Goal: Transaction & Acquisition: Download file/media

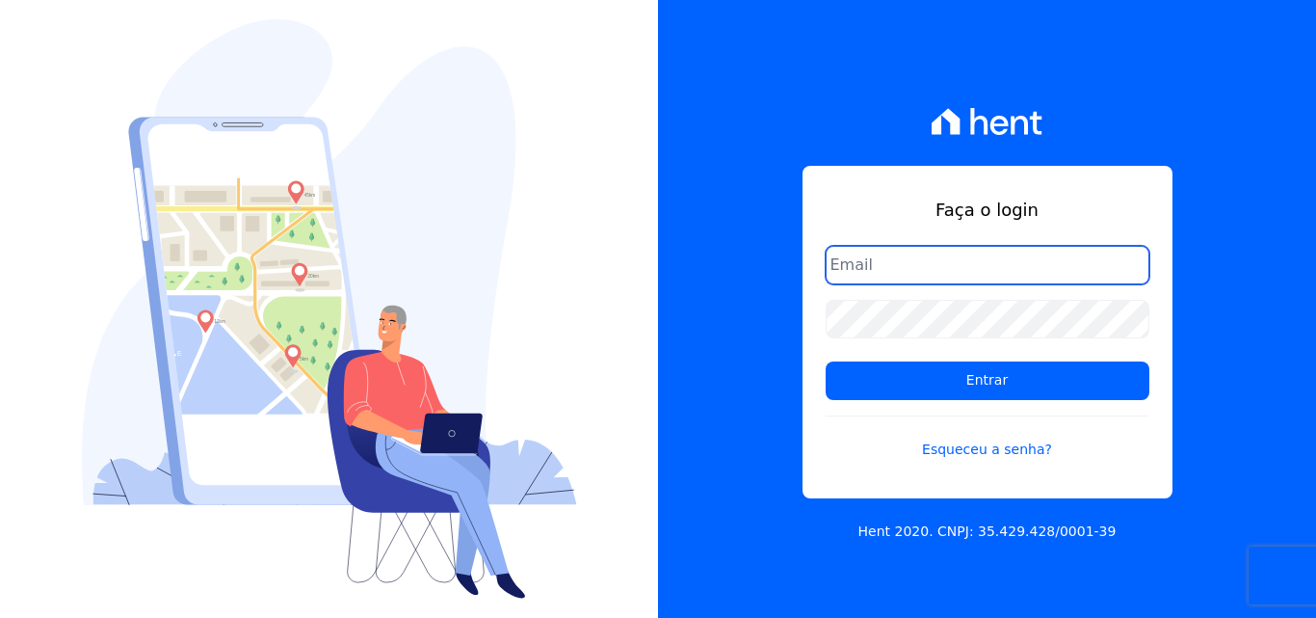
click at [874, 281] on input "email" at bounding box center [988, 265] width 324 height 39
type input "ligia.dias@construtoralaterza.com.br"
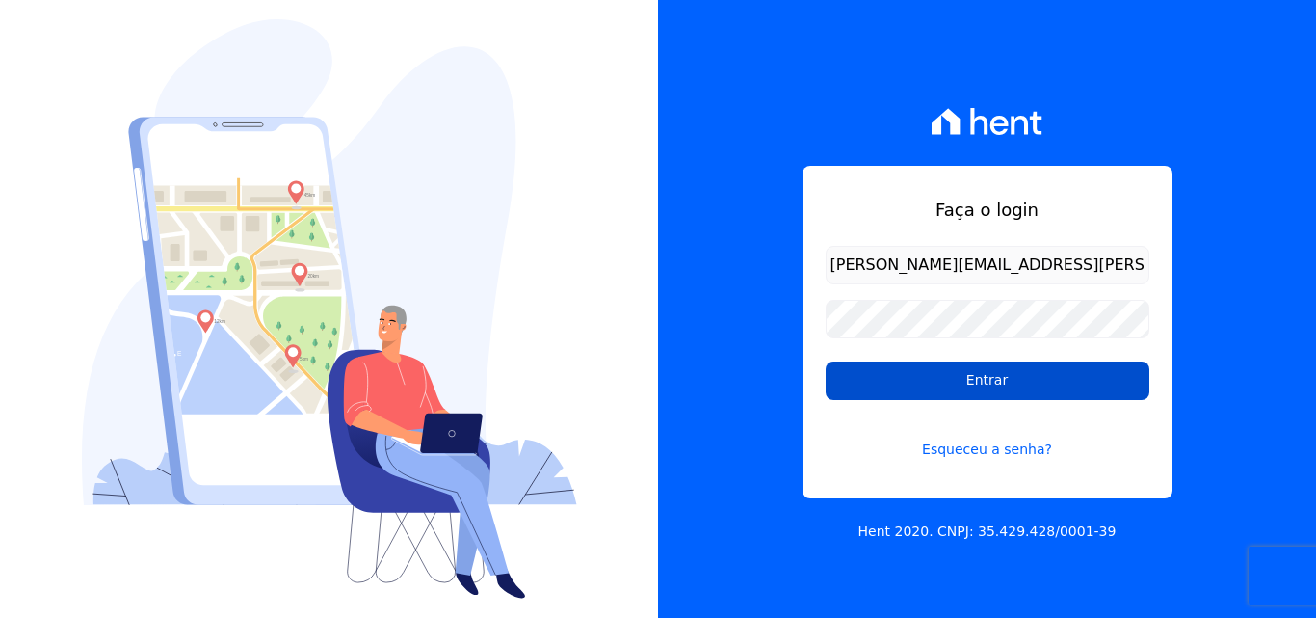
click at [915, 394] on input "Entrar" at bounding box center [988, 380] width 324 height 39
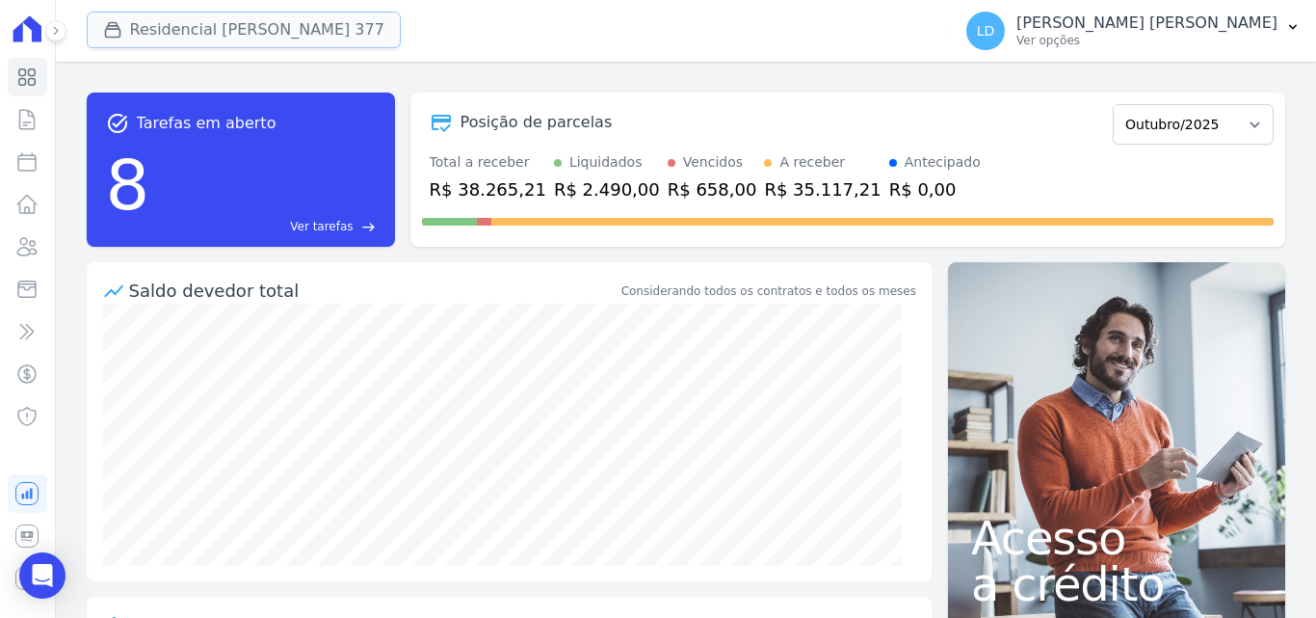
click at [330, 36] on button "Residencial [PERSON_NAME] 377" at bounding box center [244, 30] width 314 height 37
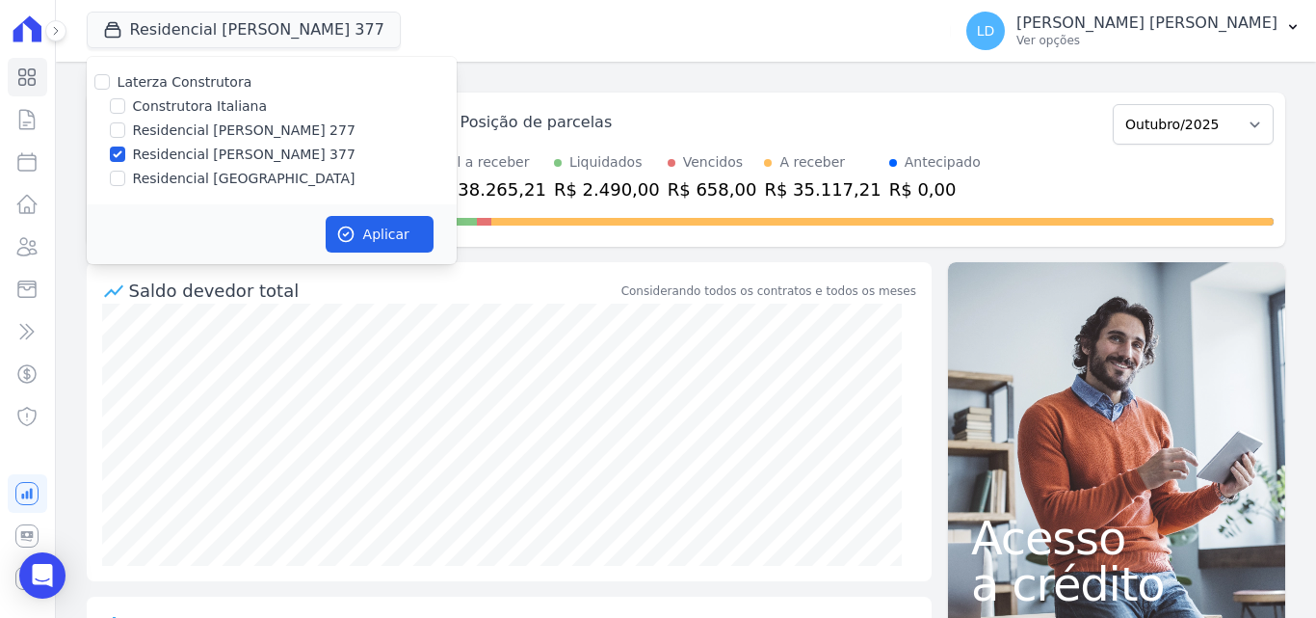
click at [185, 81] on label "Laterza Construtora" at bounding box center [185, 81] width 135 height 15
click at [110, 81] on input "Laterza Construtora" at bounding box center [101, 81] width 15 height 15
checkbox input "true"
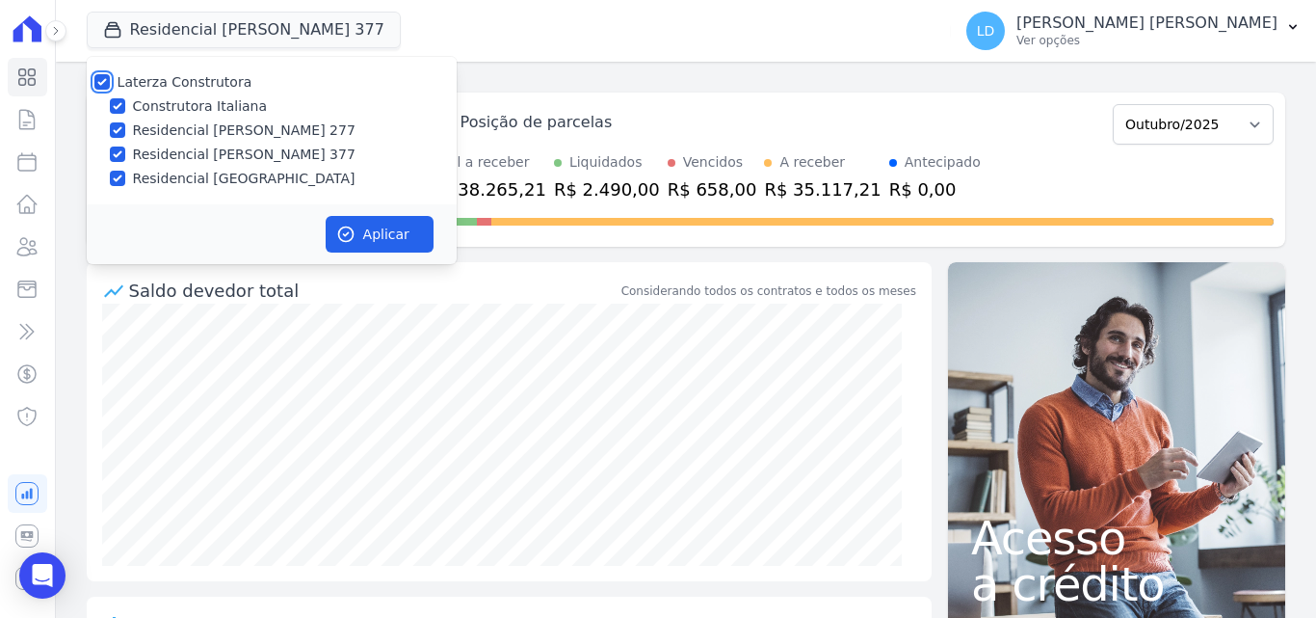
checkbox input "true"
click at [379, 235] on button "Aplicar" at bounding box center [380, 234] width 108 height 37
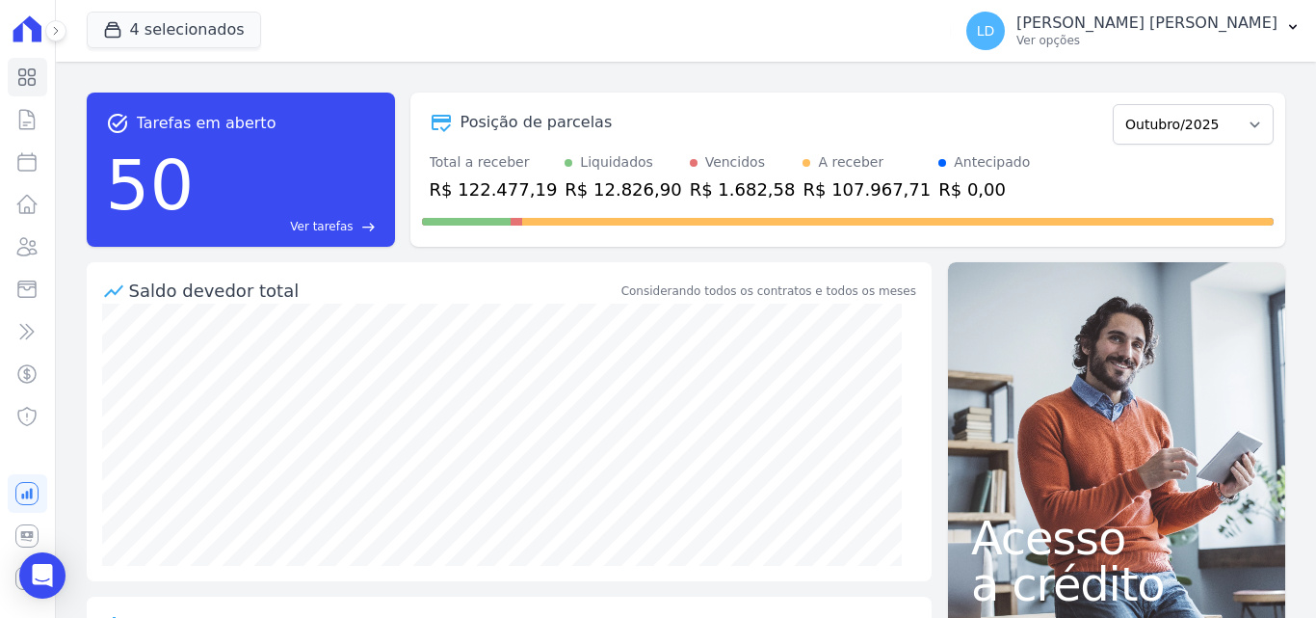
click at [1202, 39] on p "Ver opções" at bounding box center [1146, 40] width 261 height 15
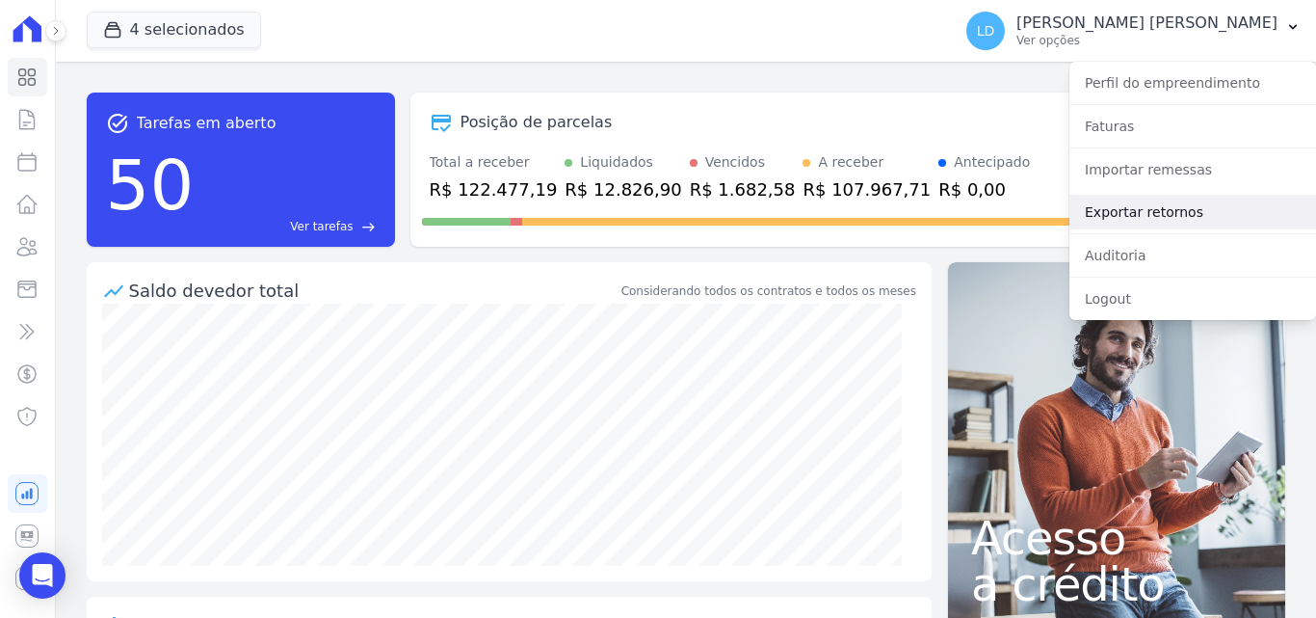
click at [1189, 207] on link "Exportar retornos" at bounding box center [1192, 212] width 247 height 35
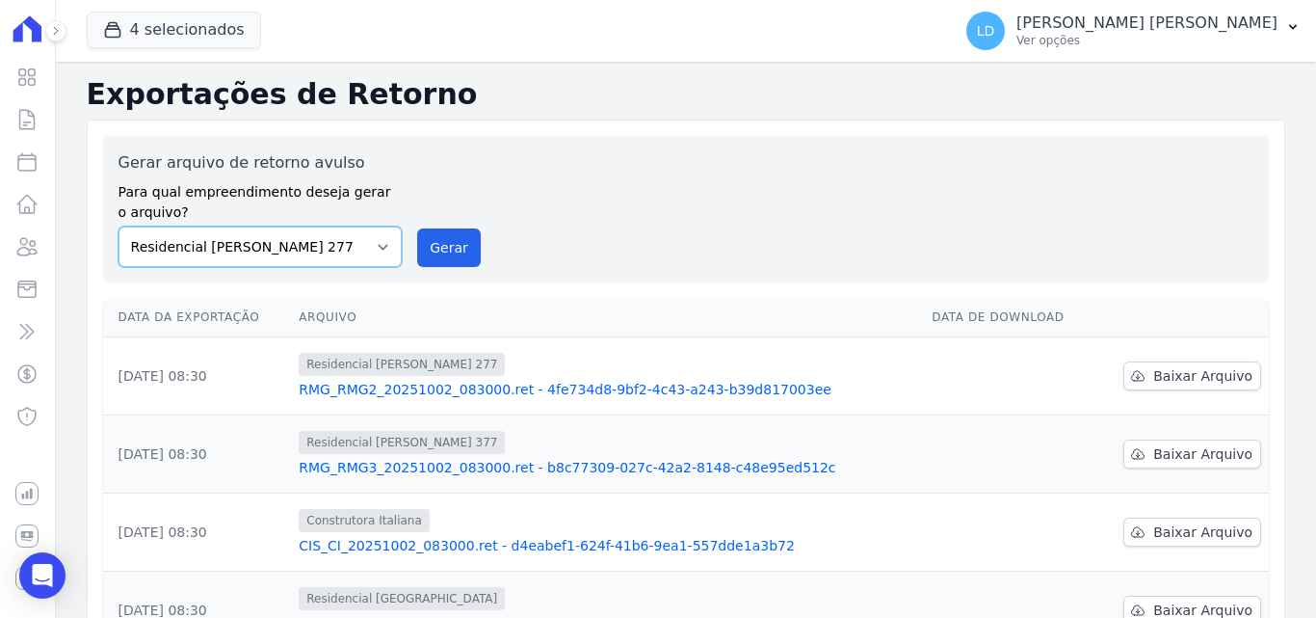
drag, startPoint x: 327, startPoint y: 249, endPoint x: 323, endPoint y: 264, distance: 15.9
click at [327, 249] on select "Construtora Italiana Residencial [PERSON_NAME] 277 Residencial [PERSON_NAME][ST…" at bounding box center [261, 246] width 284 height 40
select select "29fc0423-bfd4-480a-835e-7e440cfe6eb8"
click at [119, 226] on select "Construtora Italiana Residencial [PERSON_NAME] 277 Residencial [PERSON_NAME][ST…" at bounding box center [261, 246] width 284 height 40
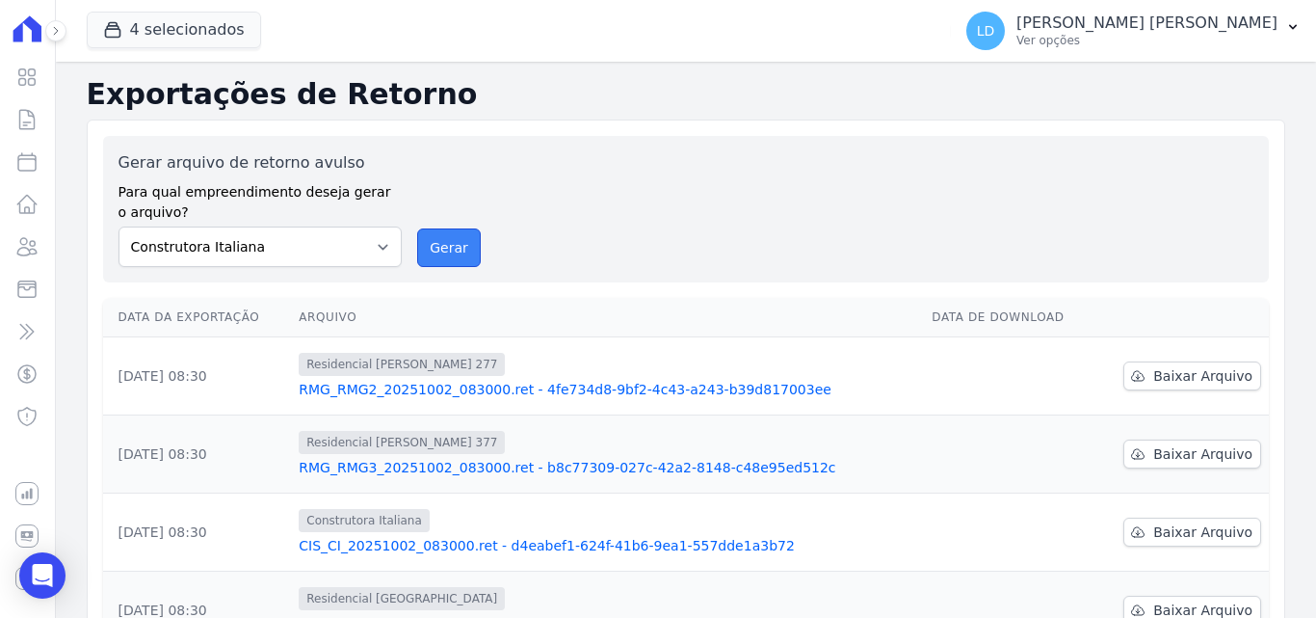
click at [462, 243] on button "Gerar" at bounding box center [449, 247] width 64 height 39
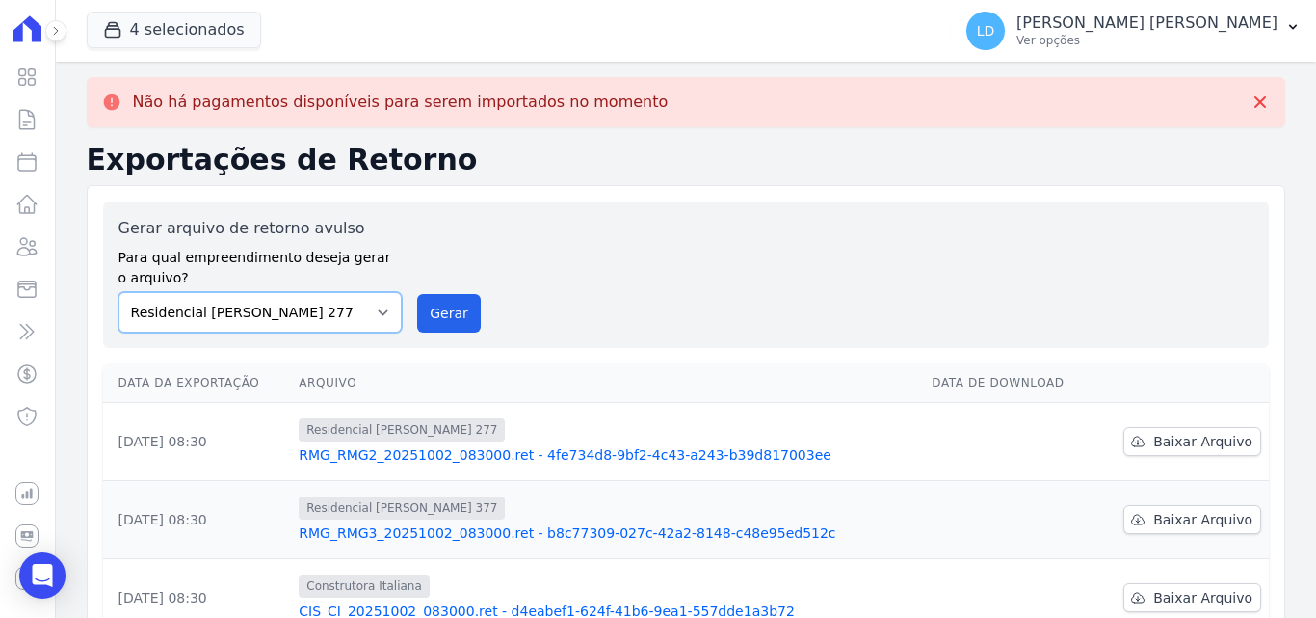
drag, startPoint x: 240, startPoint y: 314, endPoint x: 251, endPoint y: 328, distance: 17.2
click at [240, 315] on select "Construtora Italiana Residencial [PERSON_NAME] 277 Residencial [PERSON_NAME][ST…" at bounding box center [261, 312] width 284 height 40
click at [119, 292] on select "Construtora Italiana Residencial [PERSON_NAME] 277 Residencial [PERSON_NAME][ST…" at bounding box center [261, 312] width 284 height 40
click at [429, 314] on button "Gerar" at bounding box center [449, 313] width 64 height 39
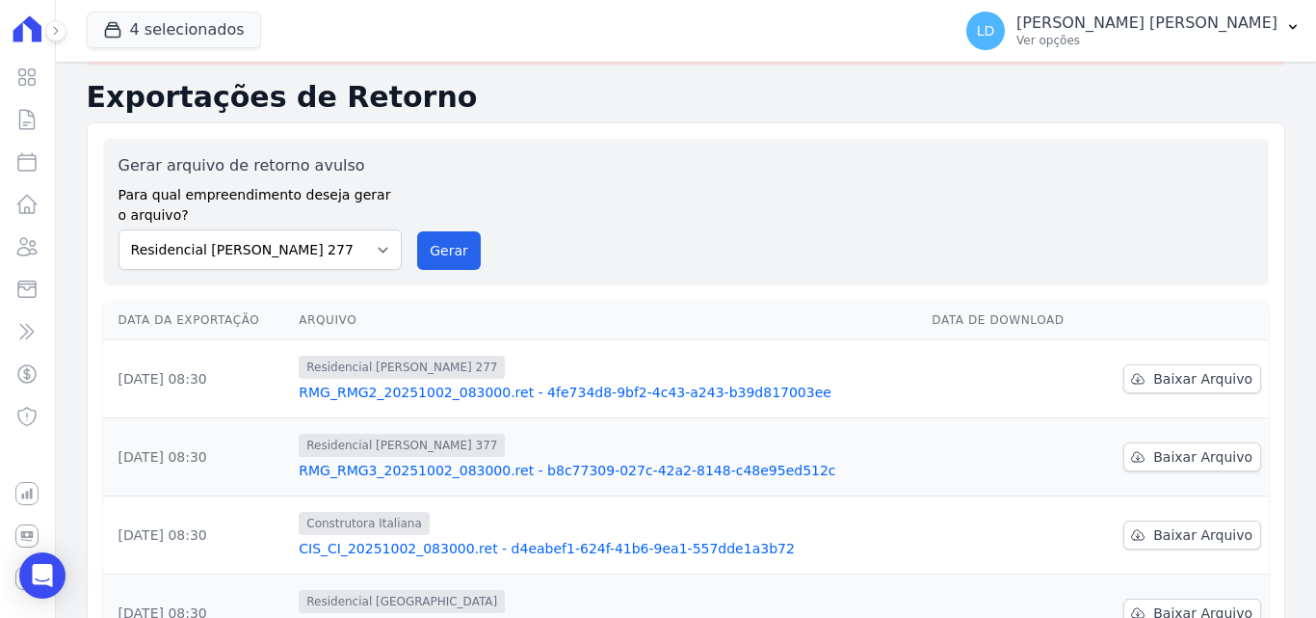
scroll to position [96, 0]
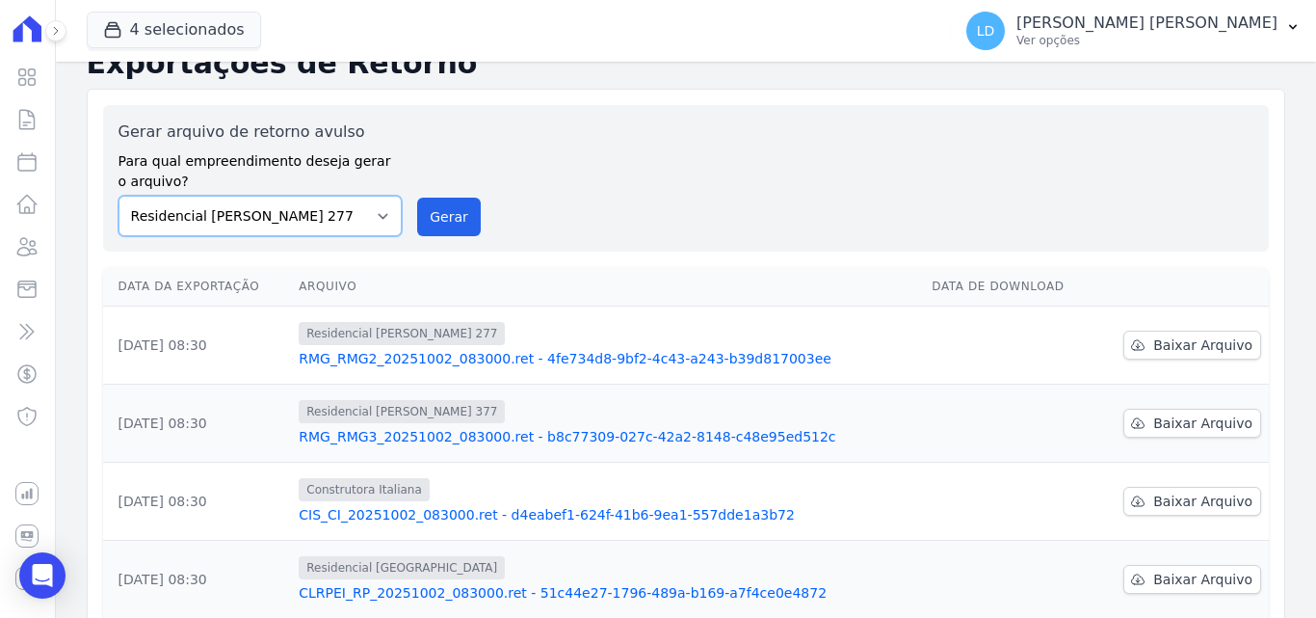
click at [316, 225] on select "Construtora Italiana Residencial [PERSON_NAME] 277 Residencial [PERSON_NAME][ST…" at bounding box center [261, 216] width 284 height 40
select select "0cd9190e-dfd9-46e5-afc8-7298ef4c0c2b"
click at [119, 196] on select "Construtora Italiana Residencial [PERSON_NAME] 277 Residencial [PERSON_NAME][ST…" at bounding box center [261, 216] width 284 height 40
click at [446, 227] on button "Gerar" at bounding box center [449, 217] width 64 height 39
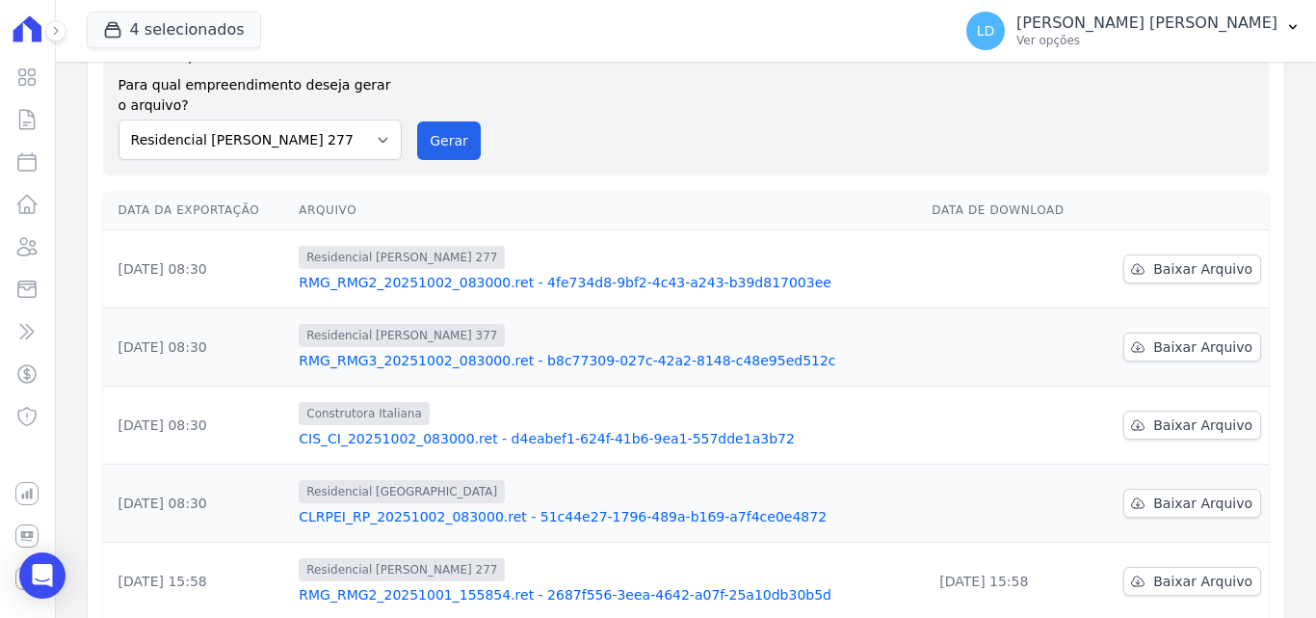
scroll to position [193, 0]
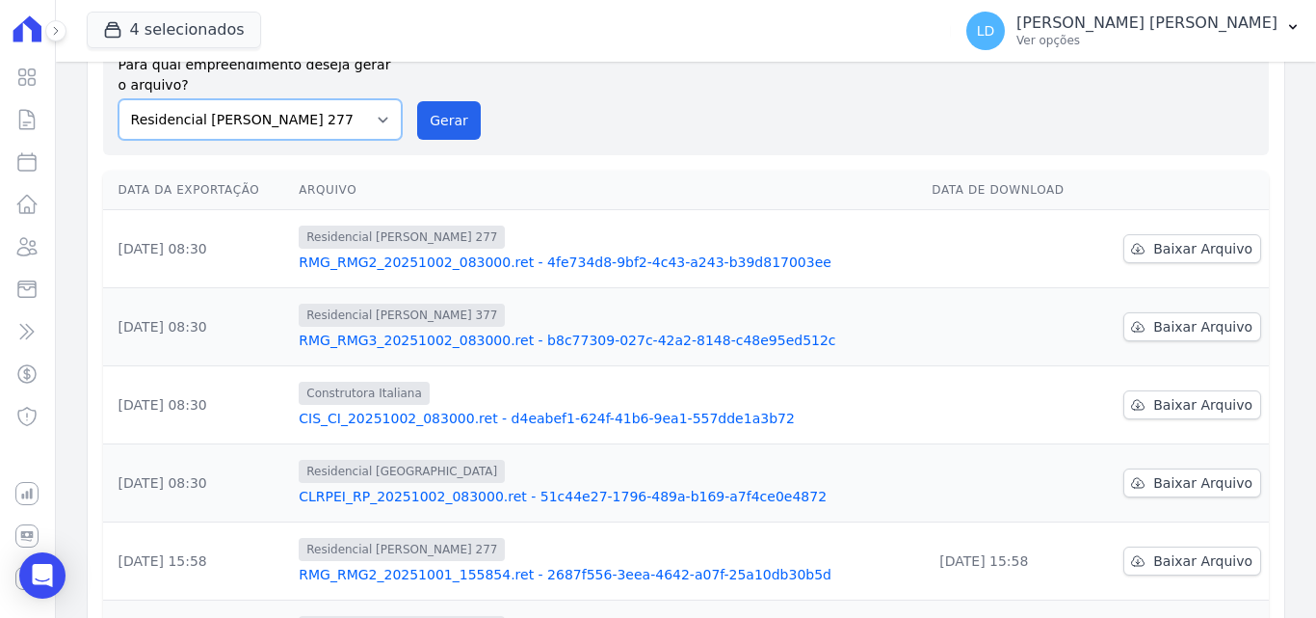
drag, startPoint x: 277, startPoint y: 120, endPoint x: 276, endPoint y: 136, distance: 15.5
click at [277, 120] on select "Construtora Italiana Residencial [PERSON_NAME] 277 Residencial [PERSON_NAME][ST…" at bounding box center [261, 119] width 284 height 40
select select "6440c0a1-232b-4aa1-adfe-88cb95fffe46"
click at [119, 99] on select "Construtora Italiana Residencial [PERSON_NAME] 277 Residencial [PERSON_NAME][ST…" at bounding box center [261, 119] width 284 height 40
click at [429, 124] on button "Gerar" at bounding box center [449, 120] width 64 height 39
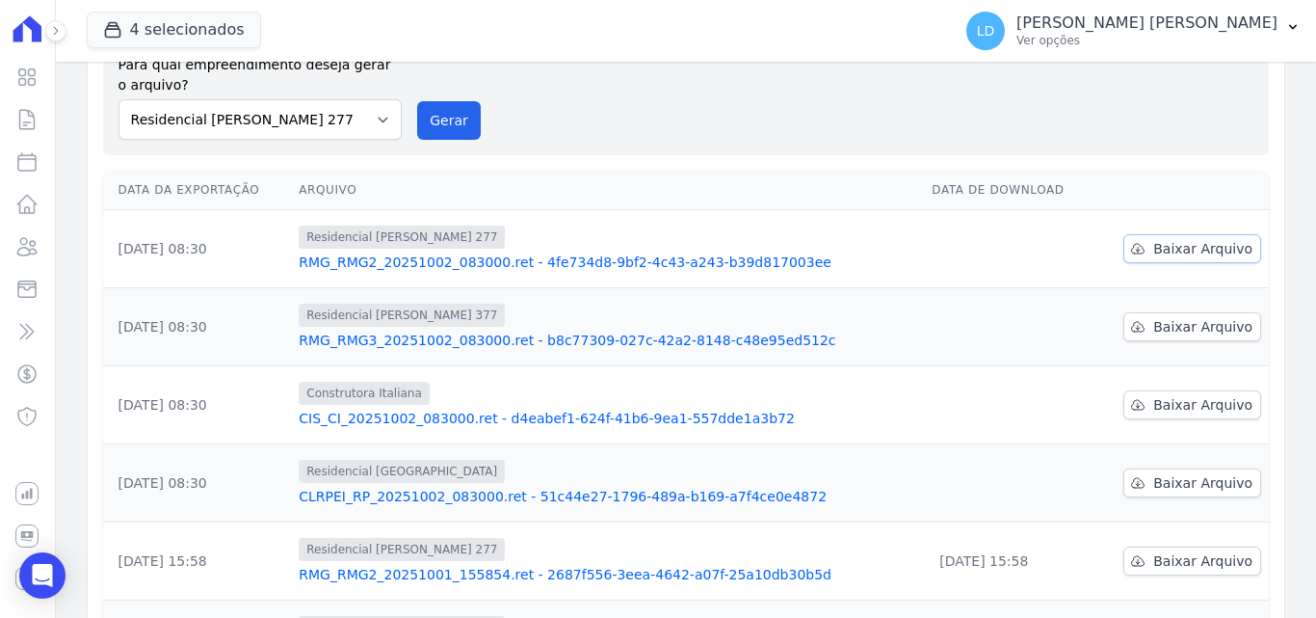
click at [1166, 243] on span "Baixar Arquivo" at bounding box center [1202, 248] width 99 height 19
click at [1164, 317] on span "Baixar Arquivo" at bounding box center [1202, 326] width 99 height 19
click at [1157, 404] on span "Baixar Arquivo" at bounding box center [1202, 404] width 99 height 19
click at [1188, 481] on span "Baixar Arquivo" at bounding box center [1202, 482] width 99 height 19
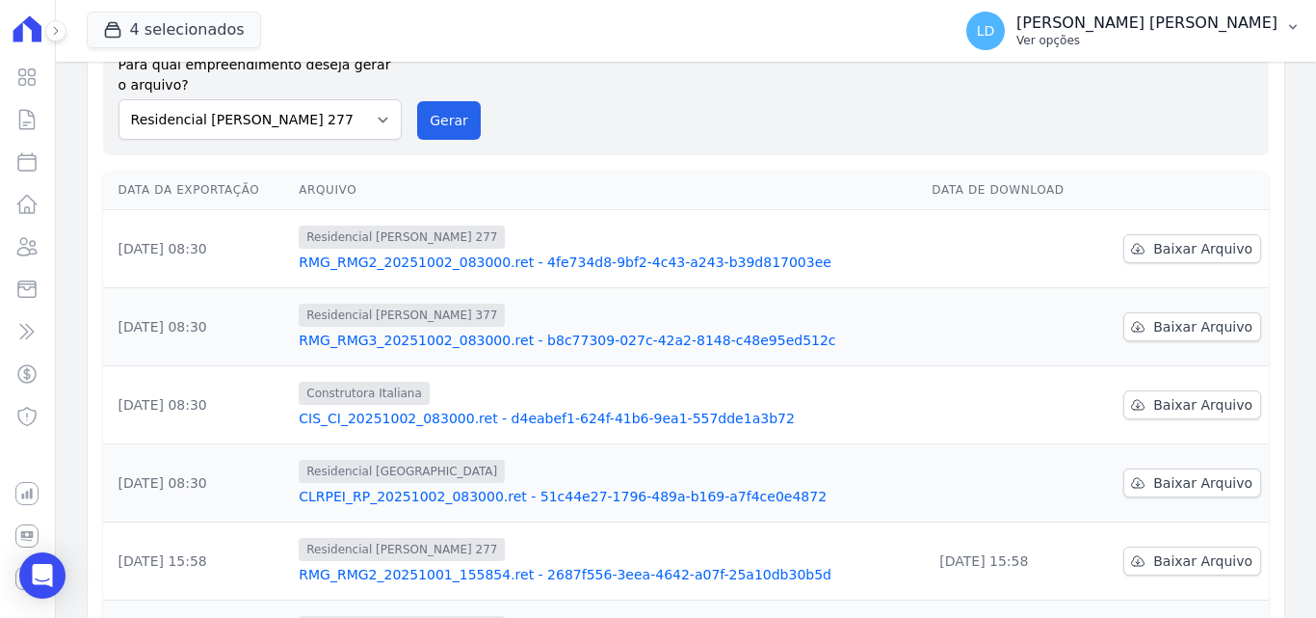
click at [1229, 34] on p "Ver opções" at bounding box center [1146, 40] width 261 height 15
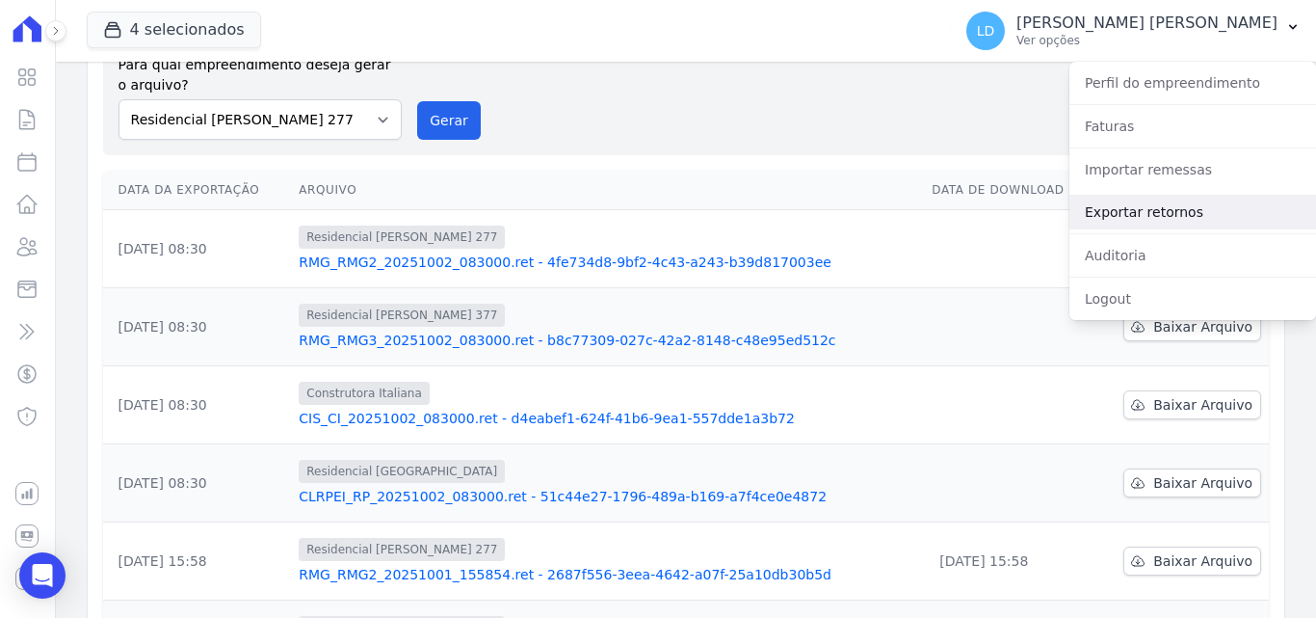
click at [1185, 205] on link "Exportar retornos" at bounding box center [1192, 212] width 247 height 35
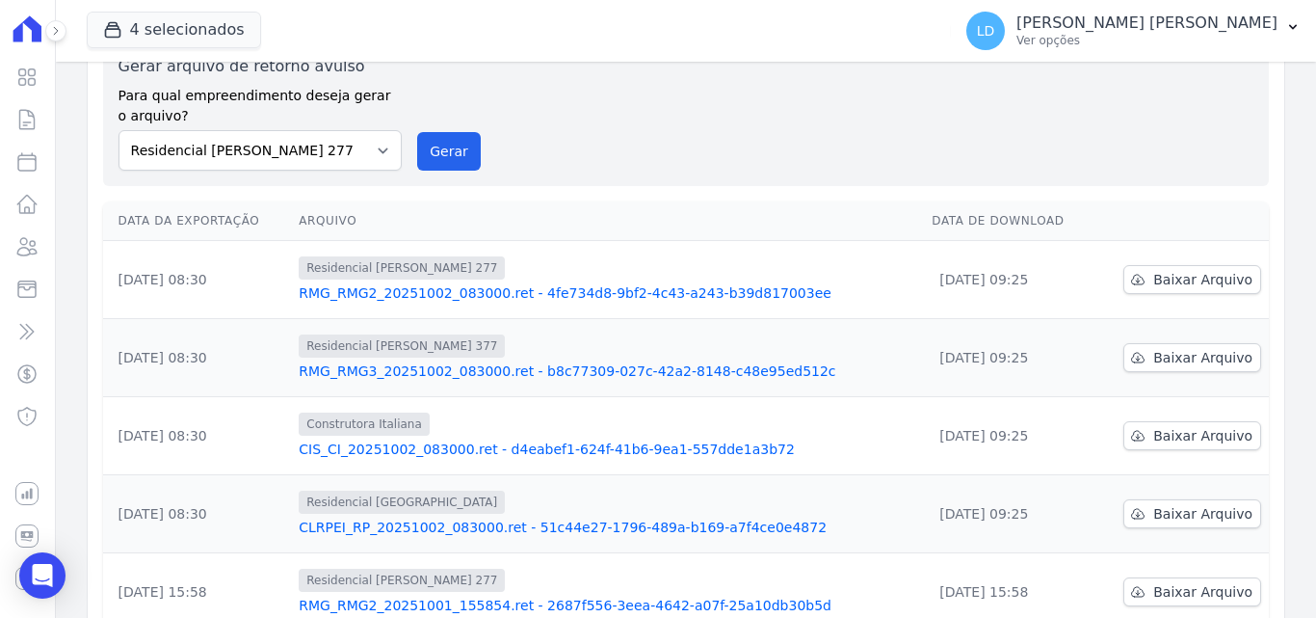
scroll to position [193, 0]
